Goal: Task Accomplishment & Management: Manage account settings

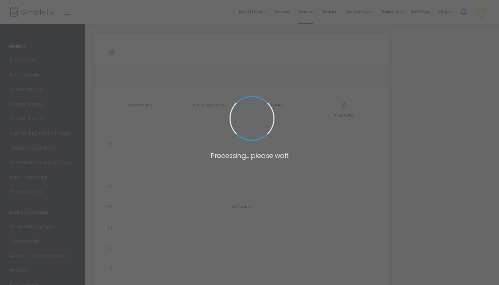
type input "[URL][DOMAIN_NAME][US_STATE]"
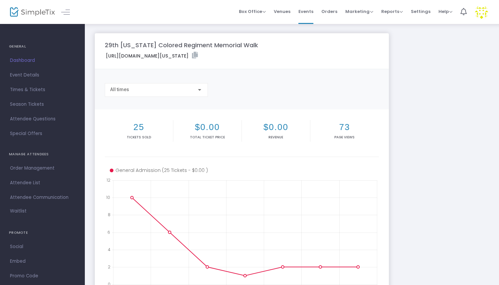
click at [31, 60] on span "Dashboard" at bounding box center [42, 60] width 65 height 9
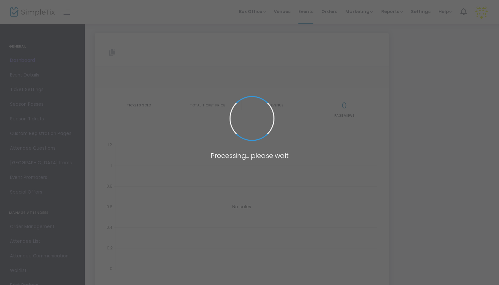
type input "[URL][DOMAIN_NAME][US_STATE]"
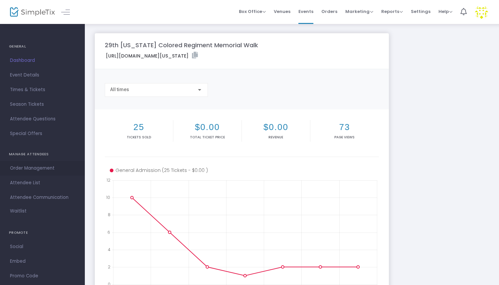
click at [35, 169] on span "Order Management" at bounding box center [42, 168] width 65 height 9
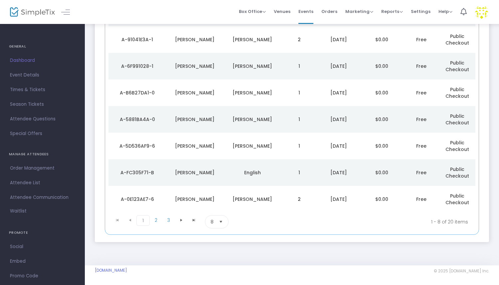
scroll to position [114, 0]
click at [160, 222] on span "2" at bounding box center [156, 220] width 13 height 10
click at [172, 221] on span "3" at bounding box center [168, 220] width 13 height 10
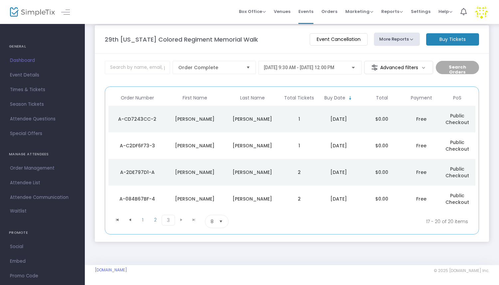
scroll to position [8, 0]
